Goal: Check status: Check status

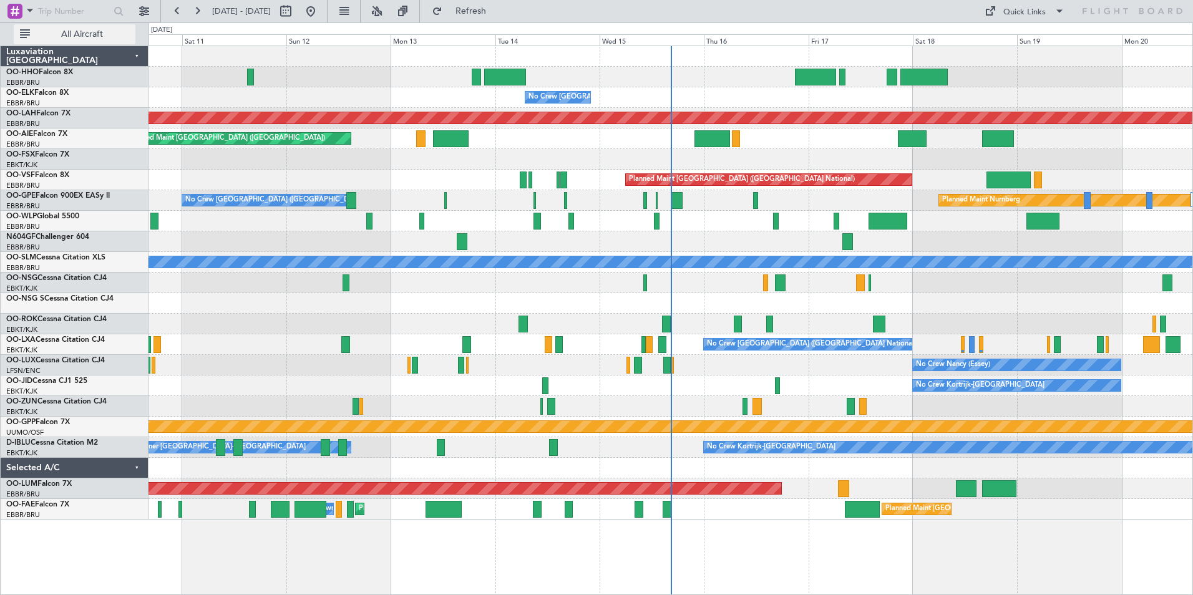
click at [72, 30] on span "All Aircraft" at bounding box center [81, 34] width 99 height 9
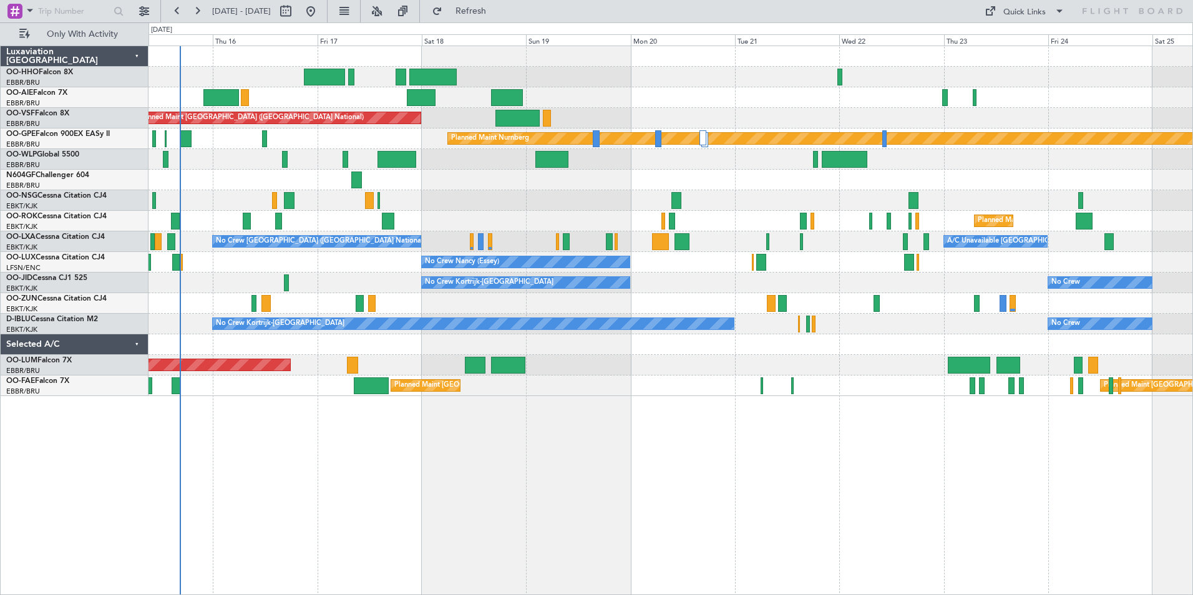
click at [254, 198] on div "Planned Maint Brussels (Brussels National) Planned Maint Nurnberg Planned Maint…" at bounding box center [670, 221] width 1044 height 350
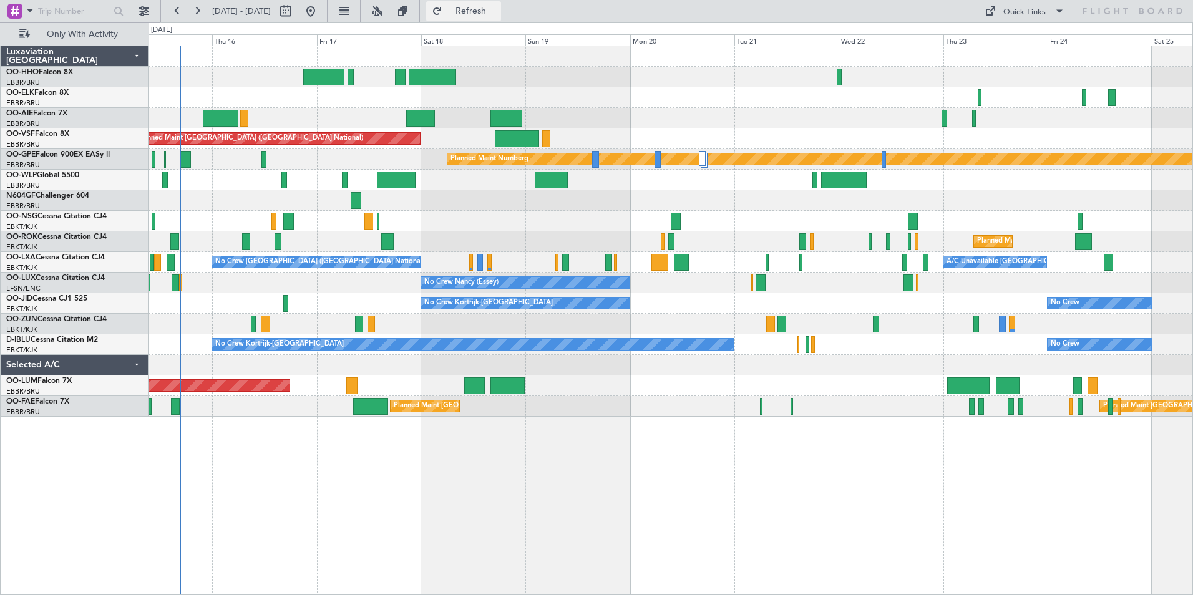
click at [501, 4] on button "Refresh" at bounding box center [463, 11] width 75 height 20
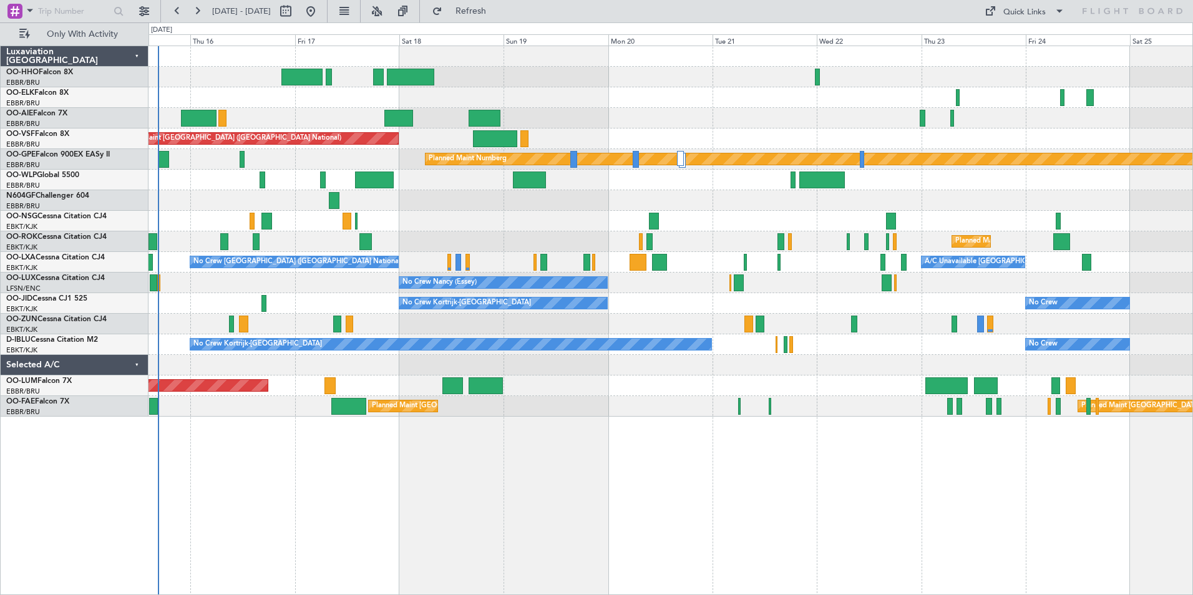
click at [328, 288] on div "No Crew Nancy (Essey)" at bounding box center [670, 283] width 1044 height 21
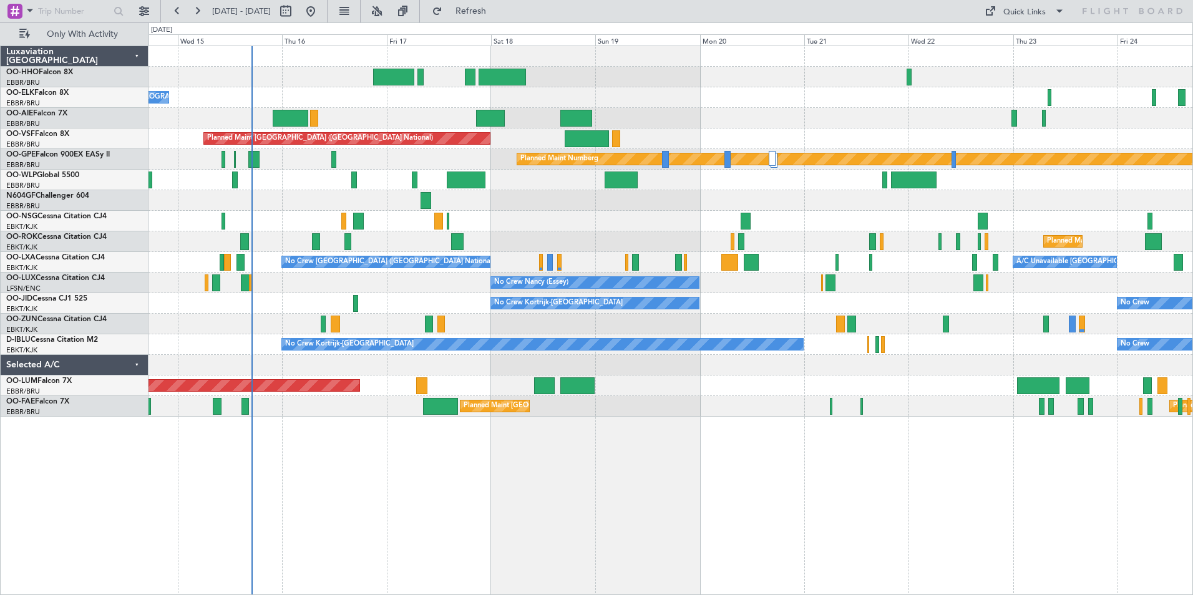
click at [607, 479] on div "No Crew Brussels (Brussels National) Planned Maint London (Farnborough) Planned…" at bounding box center [670, 321] width 1044 height 550
